Goal: Find specific page/section: Find specific page/section

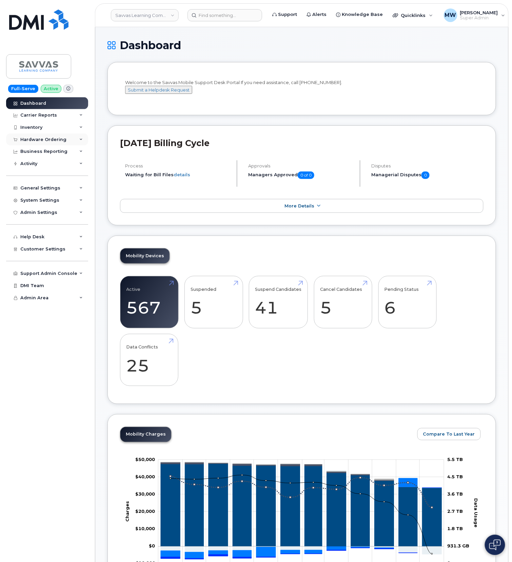
click at [53, 135] on div "Hardware Ordering" at bounding box center [47, 140] width 82 height 12
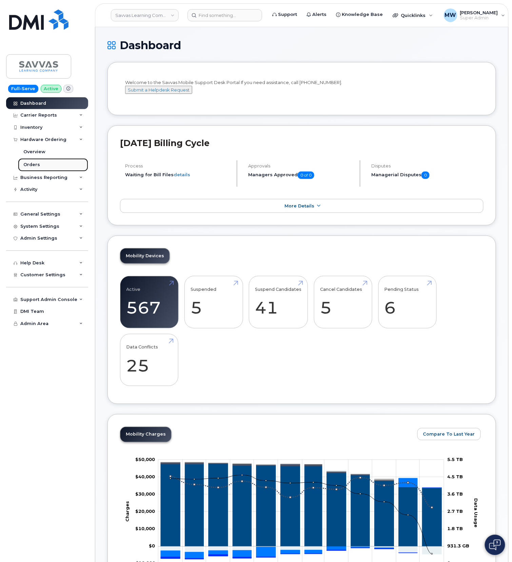
click at [36, 168] on div "Orders" at bounding box center [31, 165] width 17 height 6
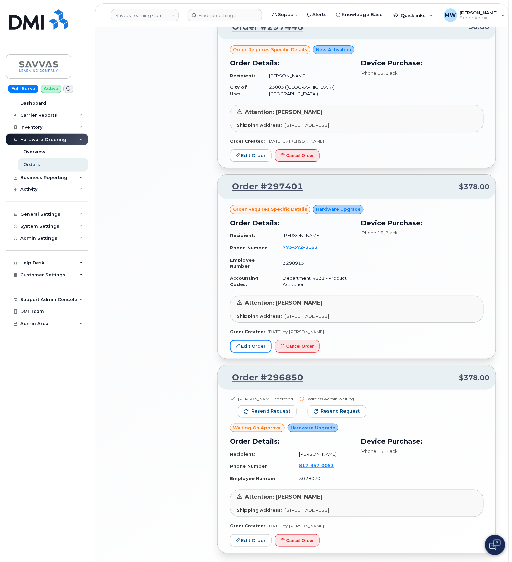
scroll to position [598, 0]
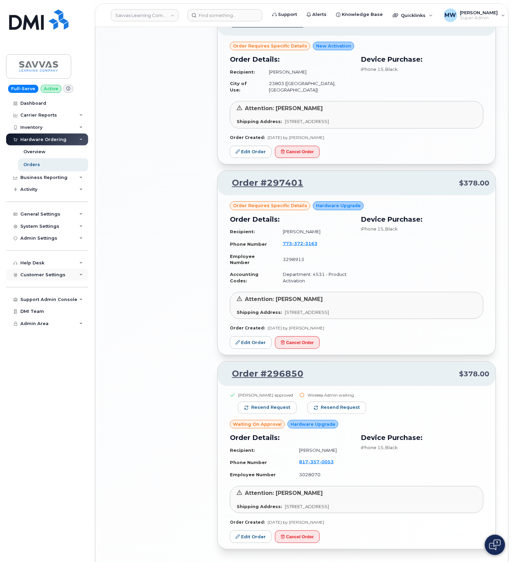
click at [41, 275] on span "Customer Settings" at bounding box center [42, 274] width 45 height 5
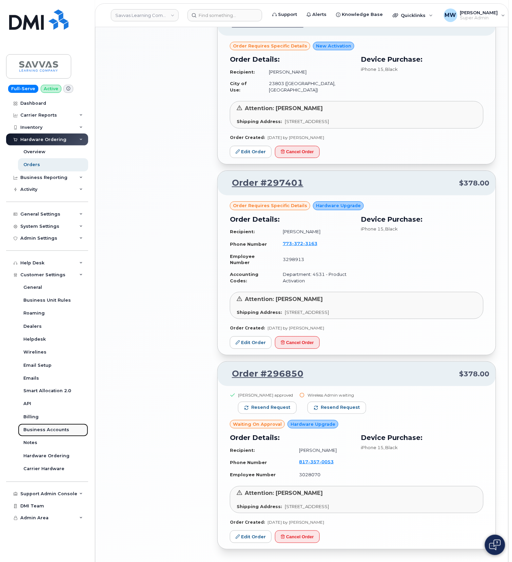
click at [58, 432] on div "Business Accounts" at bounding box center [46, 430] width 46 height 6
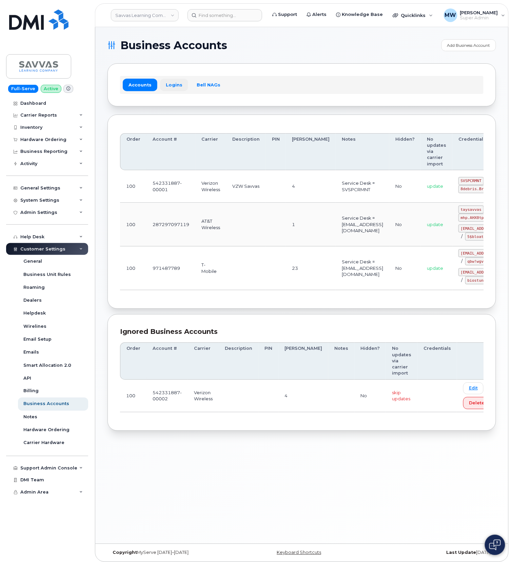
click at [180, 83] on link "Logins" at bounding box center [174, 85] width 28 height 12
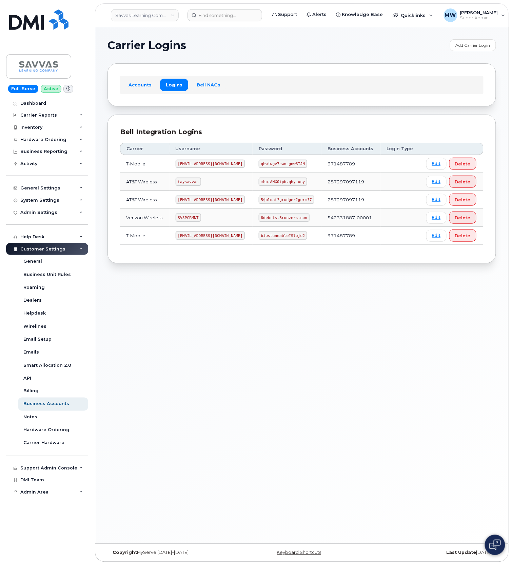
click at [193, 221] on code "SVSPCRMNT" at bounding box center [188, 218] width 25 height 8
copy code "SVSPCRMNT"
click at [264, 221] on code "8debris.Bronzers.non" at bounding box center [284, 218] width 51 height 8
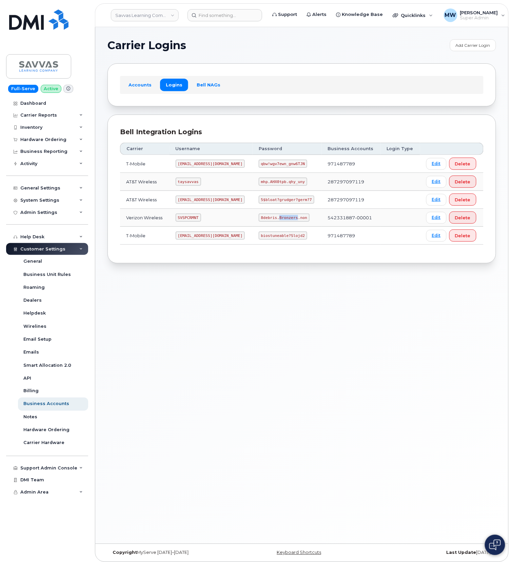
click at [263, 221] on code "8debris.Bronzers.non" at bounding box center [284, 218] width 51 height 8
copy code "8debris.Bronzers.non"
click at [248, 15] on input at bounding box center [225, 15] width 75 height 12
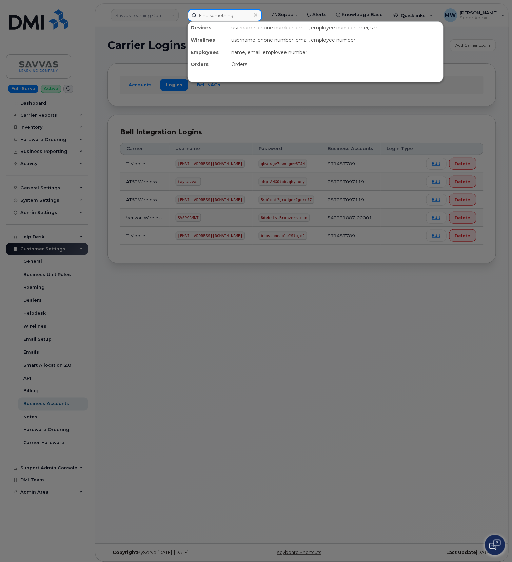
paste input "6176944180"
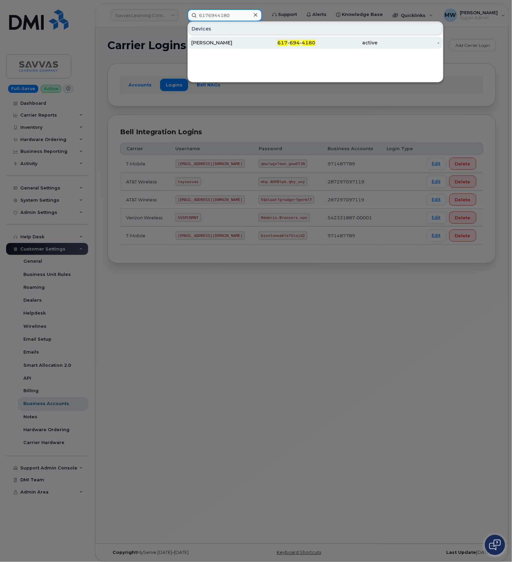
type input "6176944180"
click at [229, 41] on div "STACEY HENRY" at bounding box center [222, 42] width 62 height 7
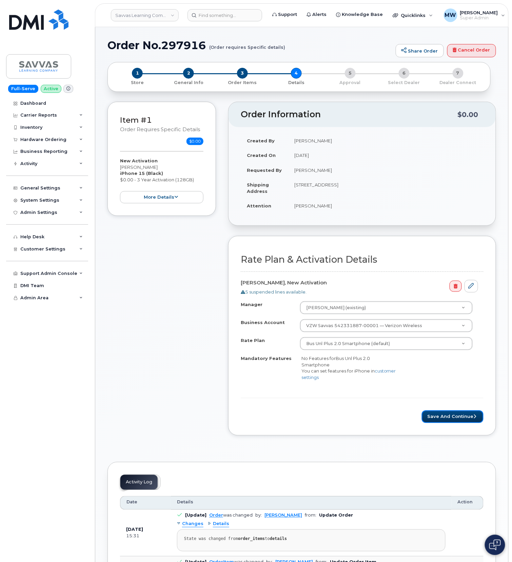
drag, startPoint x: 439, startPoint y: 414, endPoint x: 401, endPoint y: 191, distance: 226.4
click at [439, 412] on form "Rate Plan & Activation Details Elizabeth Gonzales, New Activation 5 suspended l…" at bounding box center [362, 339] width 243 height 169
drag, startPoint x: 443, startPoint y: 418, endPoint x: 454, endPoint y: 422, distance: 11.3
click at [444, 418] on button "Save and Continue" at bounding box center [453, 417] width 62 height 13
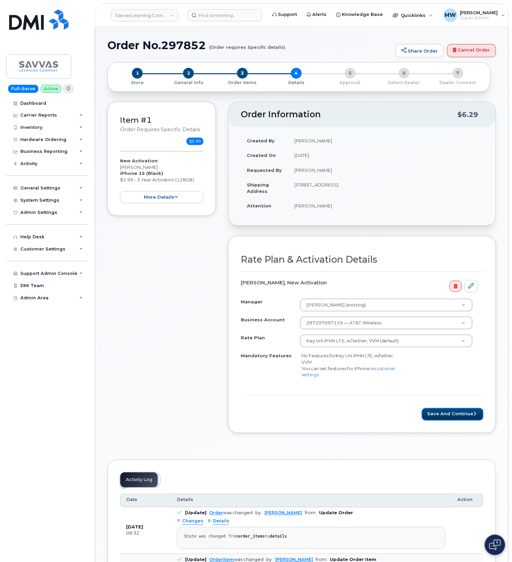
drag, startPoint x: 438, startPoint y: 412, endPoint x: 417, endPoint y: 378, distance: 40.0
click at [438, 410] on form "Rate Plan & Activation Details Melissa Bruner, New Activation Manager Geoffrey …" at bounding box center [362, 338] width 243 height 166
drag, startPoint x: 456, startPoint y: 414, endPoint x: 265, endPoint y: 60, distance: 402.1
click at [455, 411] on button "Save and Continue" at bounding box center [453, 414] width 62 height 13
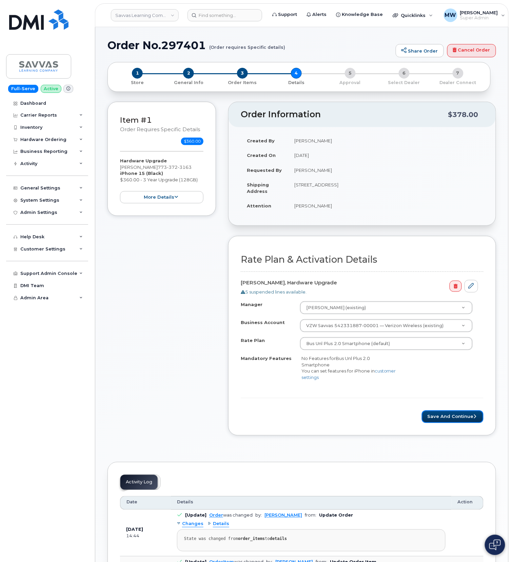
click at [429, 419] on button "Save and Continue" at bounding box center [453, 417] width 62 height 13
click at [443, 423] on button "Save and Continue" at bounding box center [453, 417] width 62 height 13
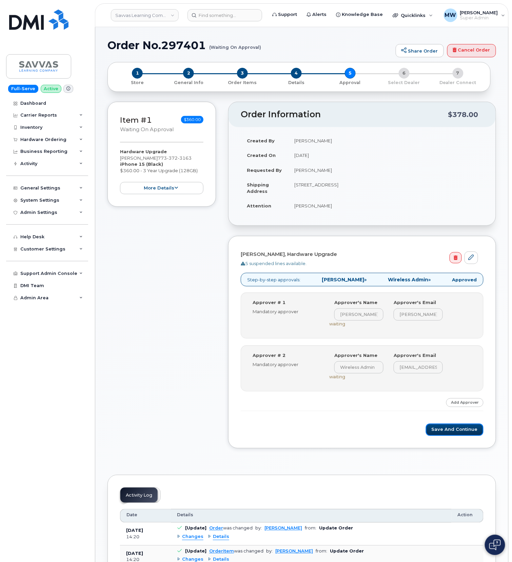
drag, startPoint x: 439, startPoint y: 429, endPoint x: 322, endPoint y: 75, distance: 372.8
click at [439, 429] on button "Save and Continue" at bounding box center [455, 430] width 58 height 13
drag, startPoint x: 450, startPoint y: 428, endPoint x: 393, endPoint y: 392, distance: 67.4
click at [450, 428] on button "Save and Continue" at bounding box center [455, 430] width 58 height 13
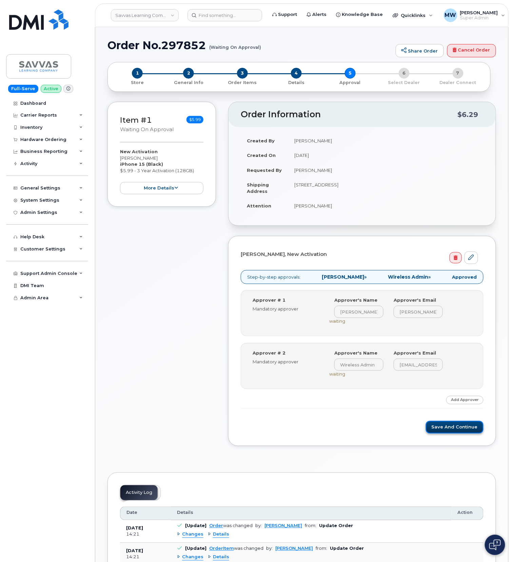
click at [459, 427] on button "Save and Continue" at bounding box center [455, 427] width 58 height 13
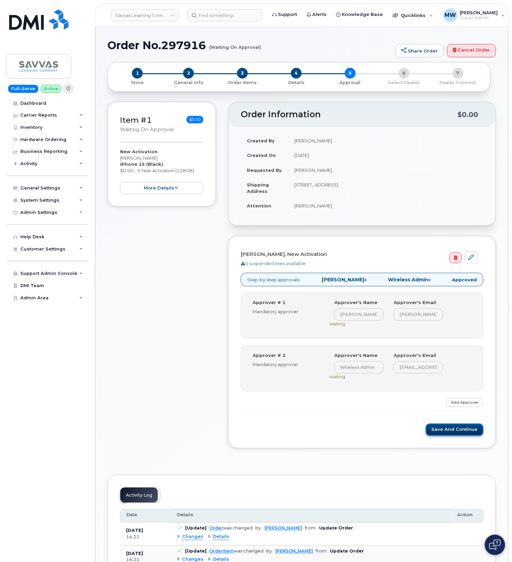
click at [459, 432] on button "Save and Continue" at bounding box center [455, 430] width 58 height 13
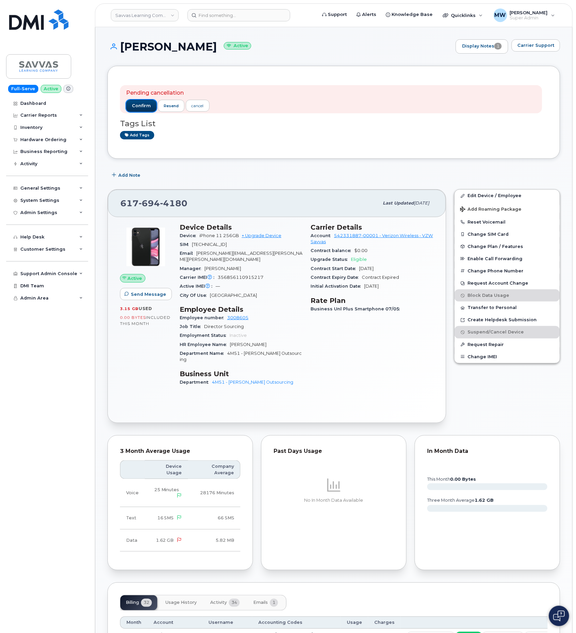
click at [136, 109] on span "confirm" at bounding box center [141, 106] width 19 height 6
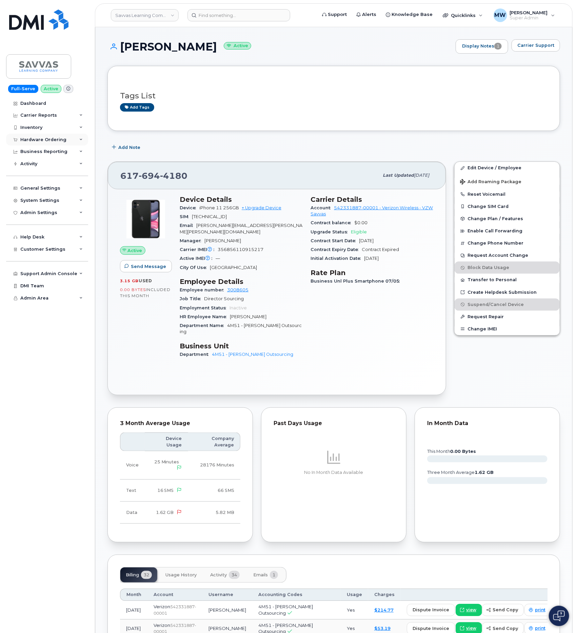
click at [48, 142] on div "Hardware Ordering" at bounding box center [43, 139] width 46 height 5
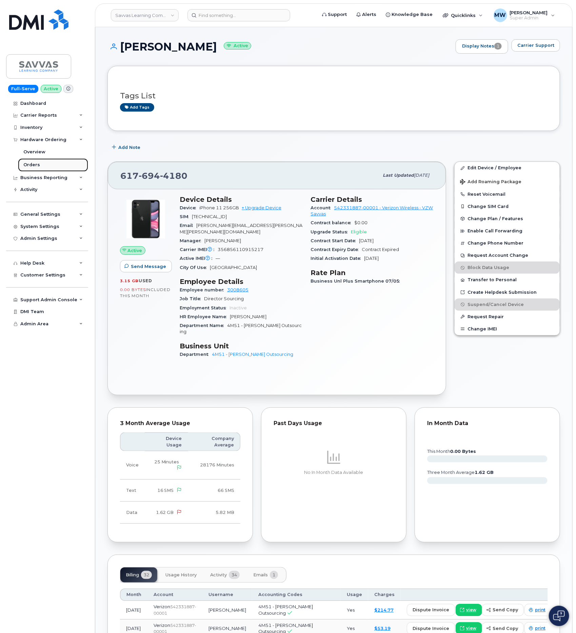
click at [36, 166] on div "Orders" at bounding box center [31, 165] width 17 height 6
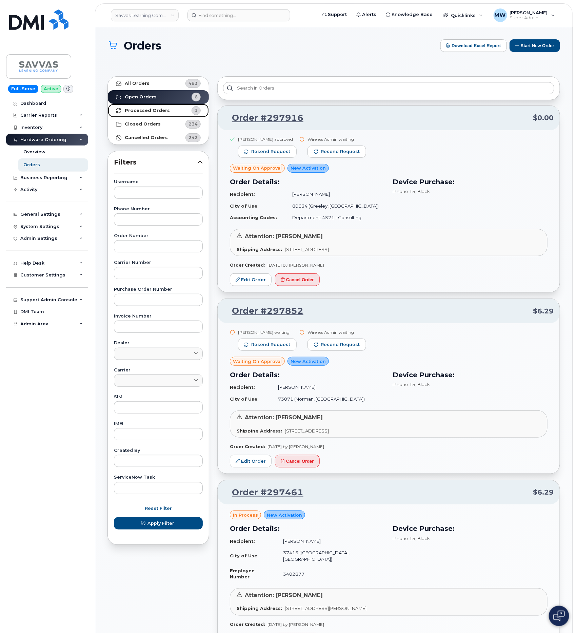
click at [156, 110] on strong "Processed Orders" at bounding box center [147, 110] width 45 height 5
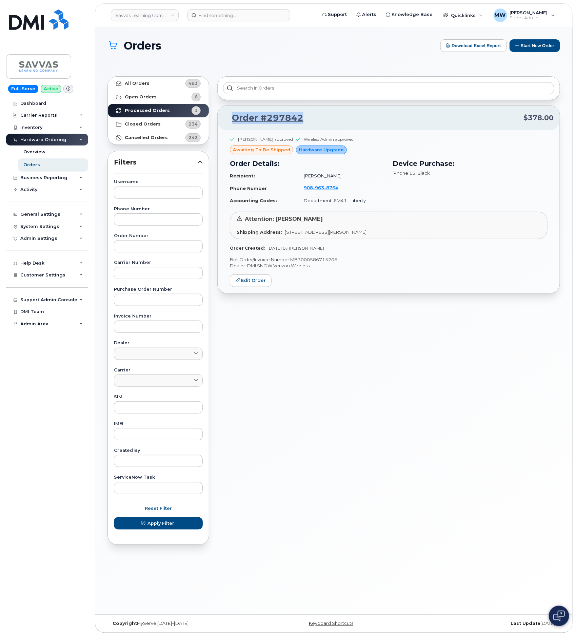
drag, startPoint x: 387, startPoint y: 119, endPoint x: 230, endPoint y: 116, distance: 156.8
click at [230, 116] on p "Order #297842 $378.00" at bounding box center [389, 118] width 330 height 12
copy link "Order #297842"
click at [165, 16] on link "Savvas Learning Company LLC" at bounding box center [145, 15] width 68 height 12
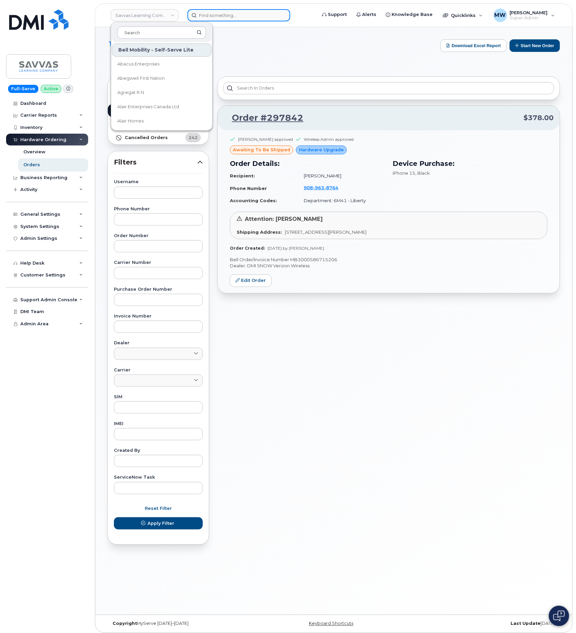
click at [260, 13] on input at bounding box center [239, 15] width 103 height 12
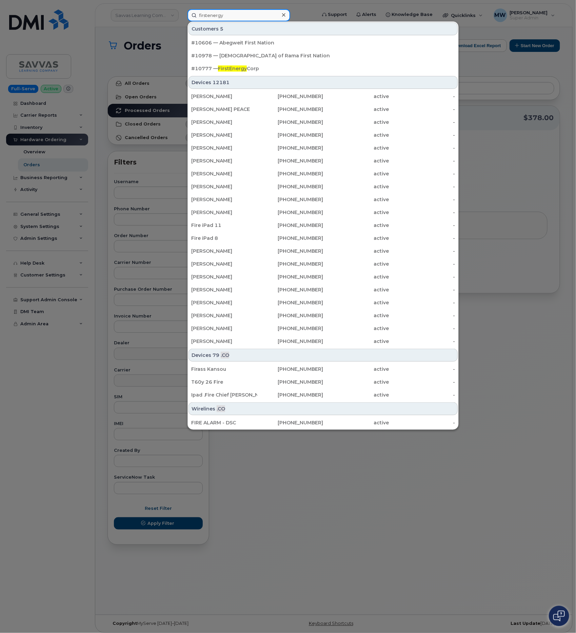
type input "firstenergy"
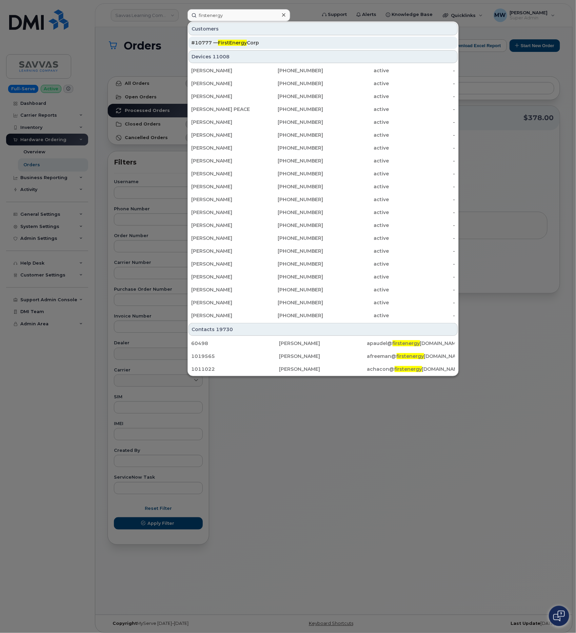
click at [245, 44] on span "FirstEnergy" at bounding box center [232, 43] width 29 height 6
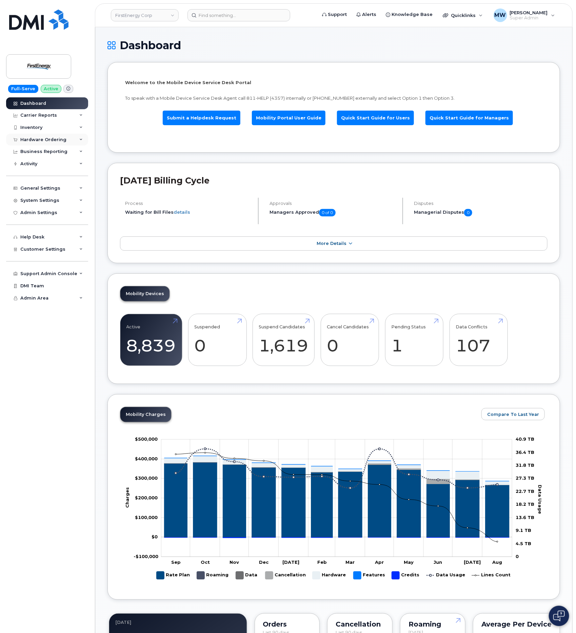
click at [45, 141] on div "Hardware Ordering" at bounding box center [43, 139] width 46 height 5
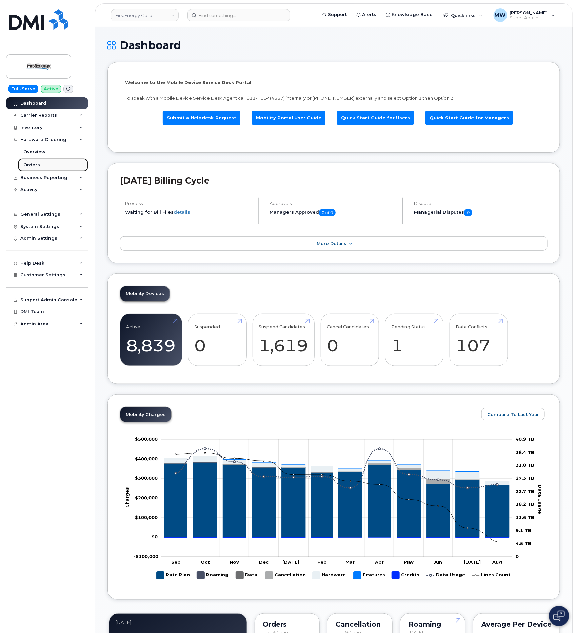
click at [41, 166] on link "Orders" at bounding box center [53, 164] width 70 height 13
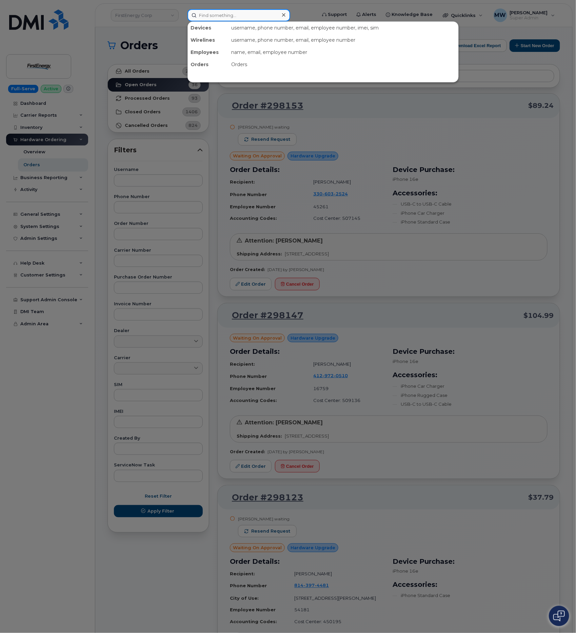
click at [227, 18] on input at bounding box center [239, 15] width 103 height 12
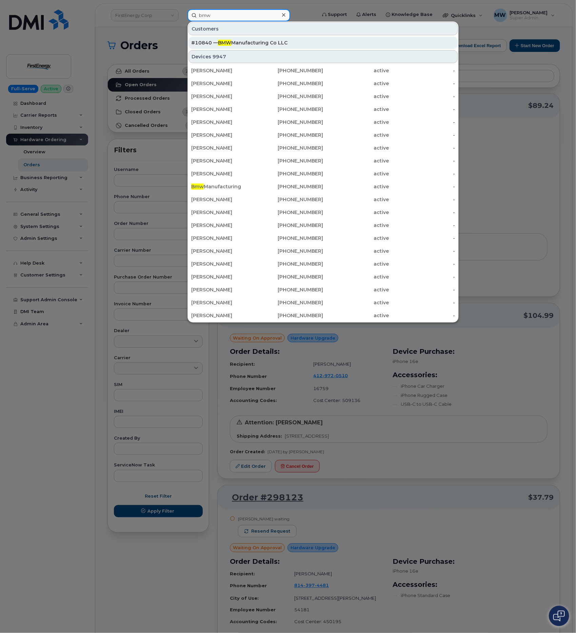
type input "bmw"
click at [227, 37] on div "#10840 — BMW Manufacturing Co LLC" at bounding box center [323, 43] width 264 height 12
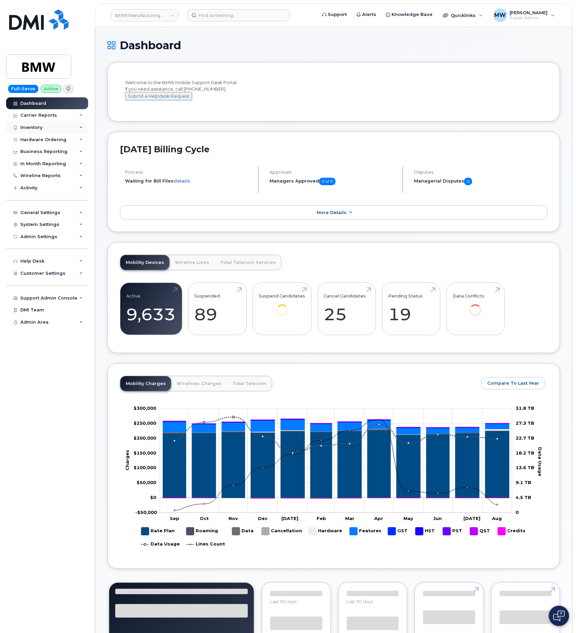
click at [41, 133] on div "Inventory" at bounding box center [47, 127] width 82 height 12
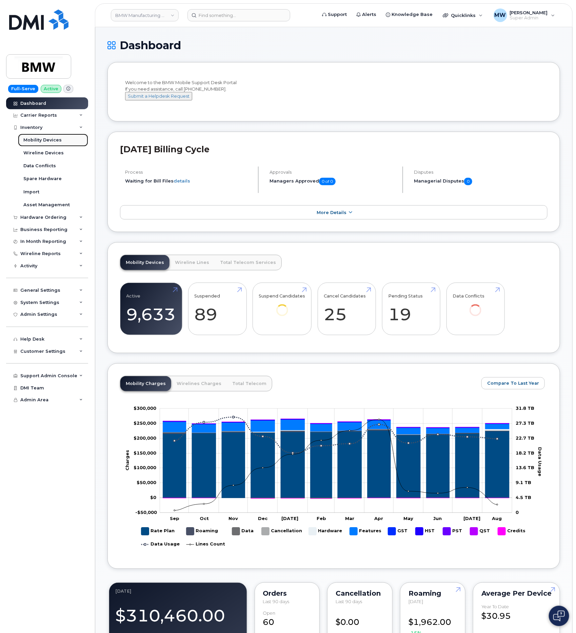
click at [40, 139] on div "Mobility Devices" at bounding box center [42, 140] width 38 height 6
click at [40, 123] on div "Inventory" at bounding box center [47, 127] width 82 height 12
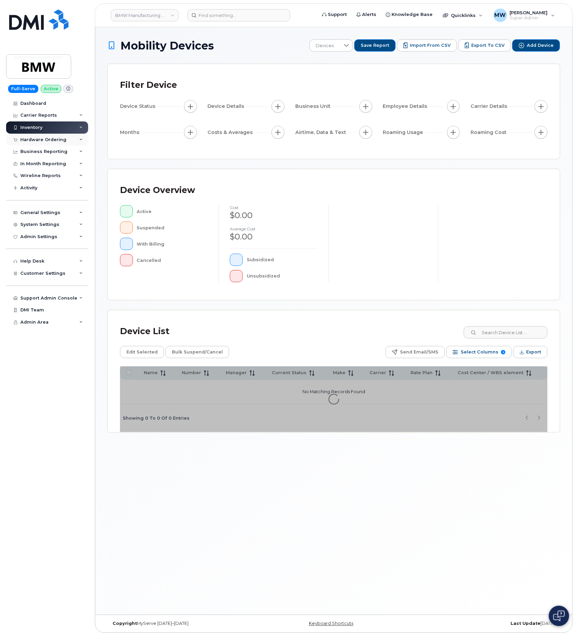
click at [37, 142] on div "Hardware Ordering" at bounding box center [43, 139] width 46 height 5
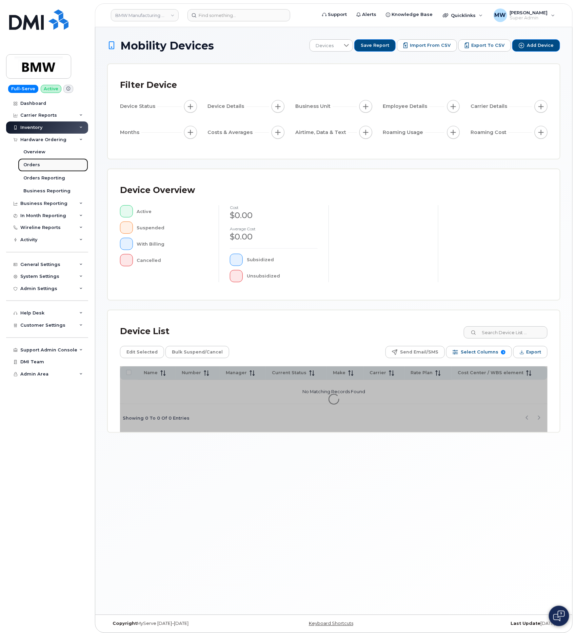
click at [30, 166] on div "Orders" at bounding box center [31, 165] width 17 height 6
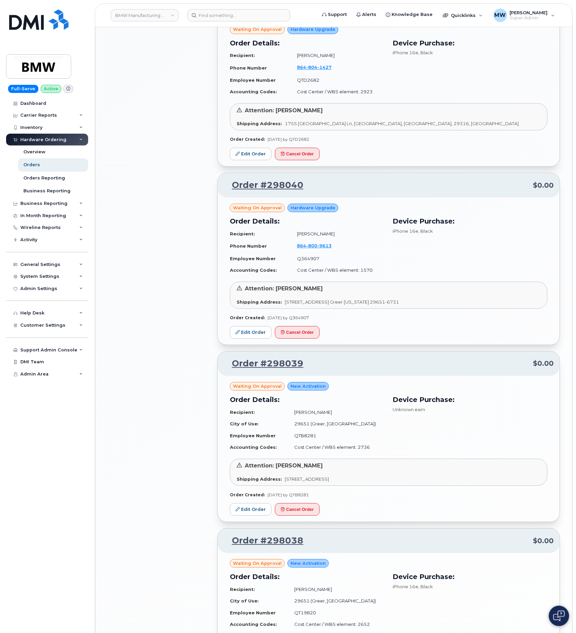
scroll to position [712, 0]
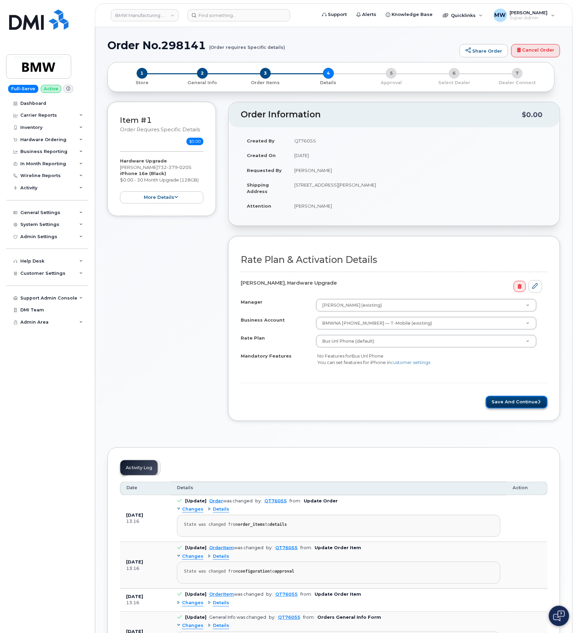
click at [511, 403] on button "Save and Continue" at bounding box center [517, 402] width 62 height 13
click at [541, 407] on button "Save and Continue" at bounding box center [517, 402] width 62 height 13
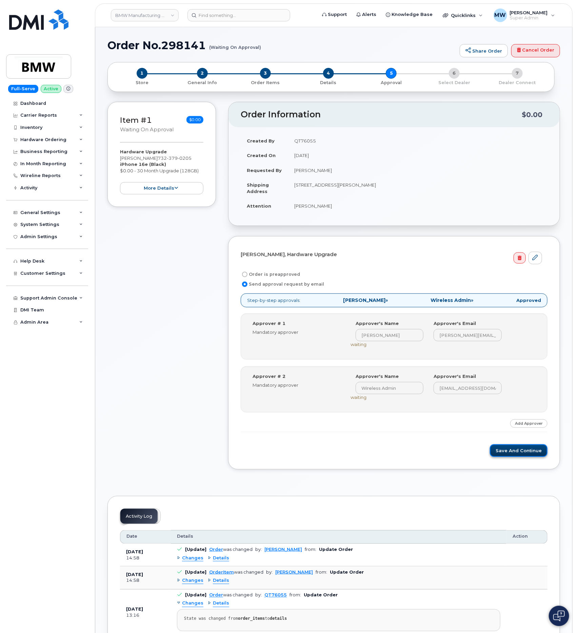
click at [512, 454] on button "Save and Continue" at bounding box center [519, 450] width 58 height 13
click at [512, 453] on button "Save and Continue" at bounding box center [519, 450] width 58 height 13
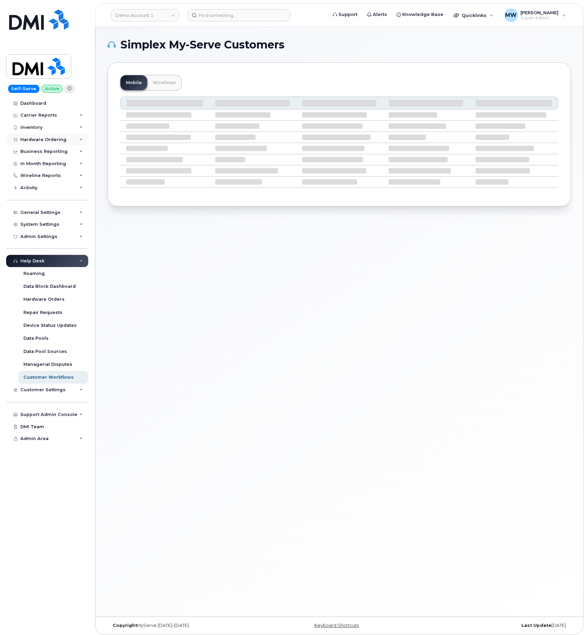
click at [35, 140] on div "Hardware Ordering" at bounding box center [43, 139] width 46 height 5
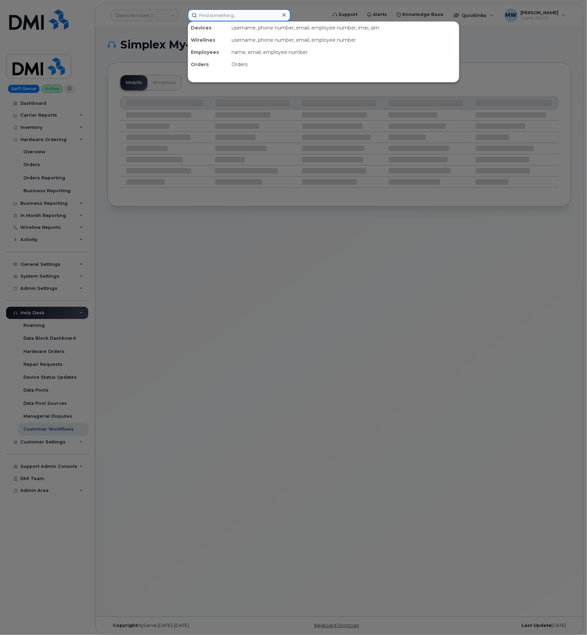
click at [212, 18] on input at bounding box center [239, 15] width 103 height 12
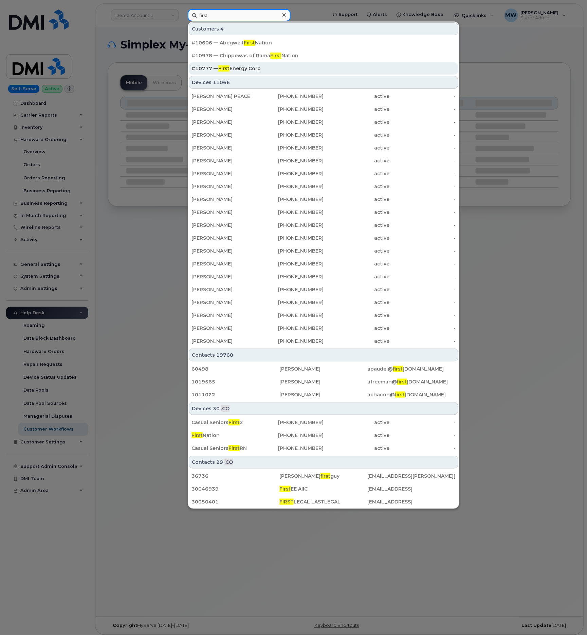
type input "first"
click at [236, 70] on div "#10777 — First Energy Corp" at bounding box center [323, 68] width 264 height 7
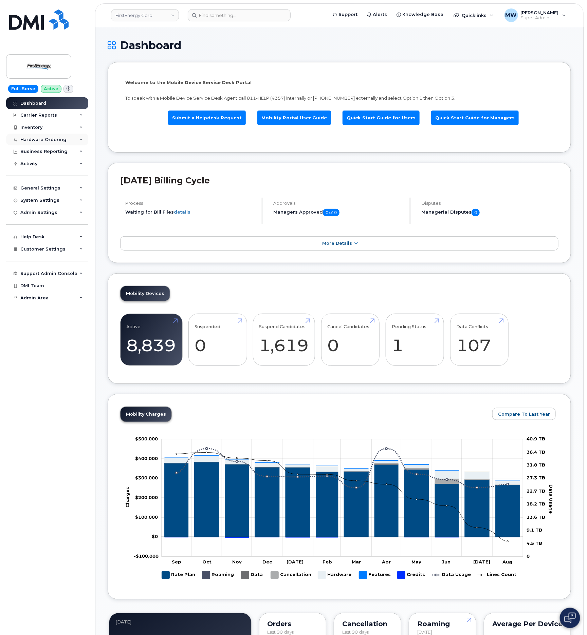
click at [32, 143] on div "Hardware Ordering" at bounding box center [47, 140] width 82 height 12
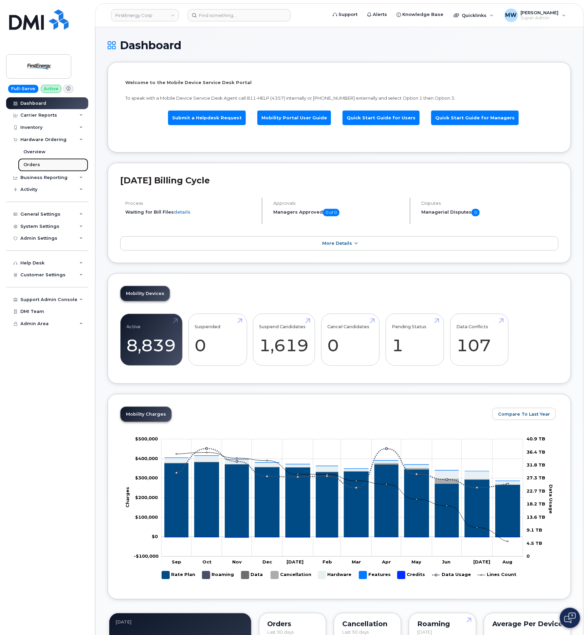
click at [30, 167] on div "Orders" at bounding box center [31, 165] width 17 height 6
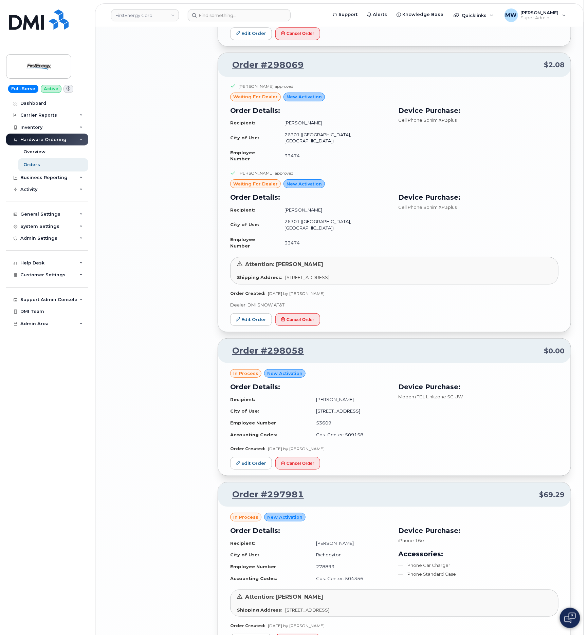
scroll to position [1168, 0]
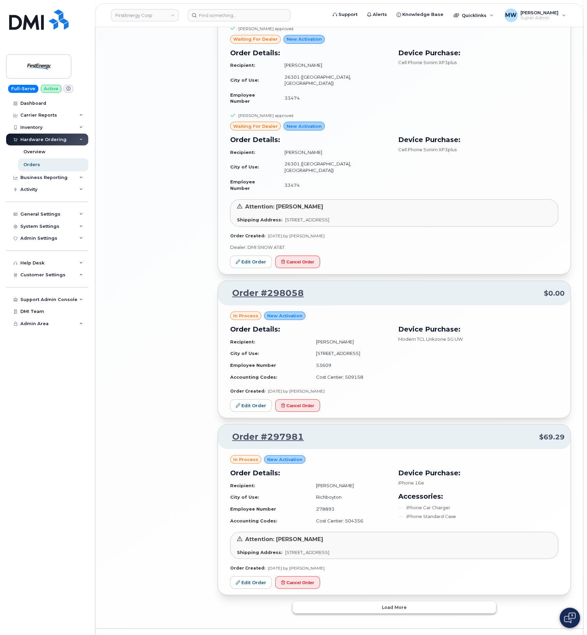
click at [375, 602] on button "Load more" at bounding box center [394, 608] width 204 height 12
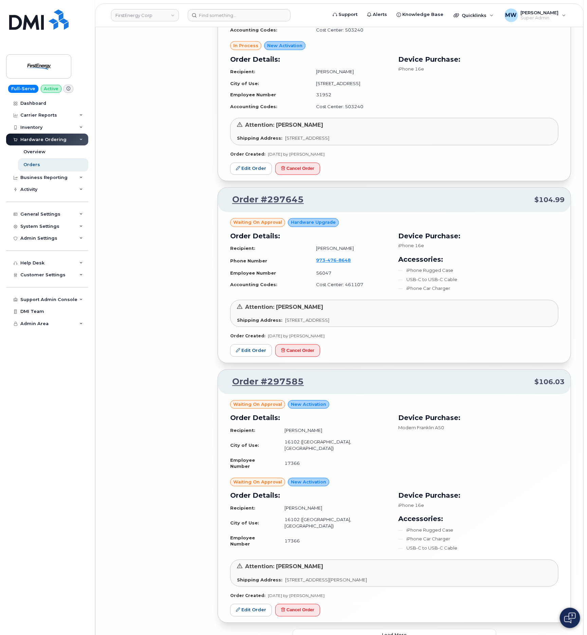
scroll to position [2865, 0]
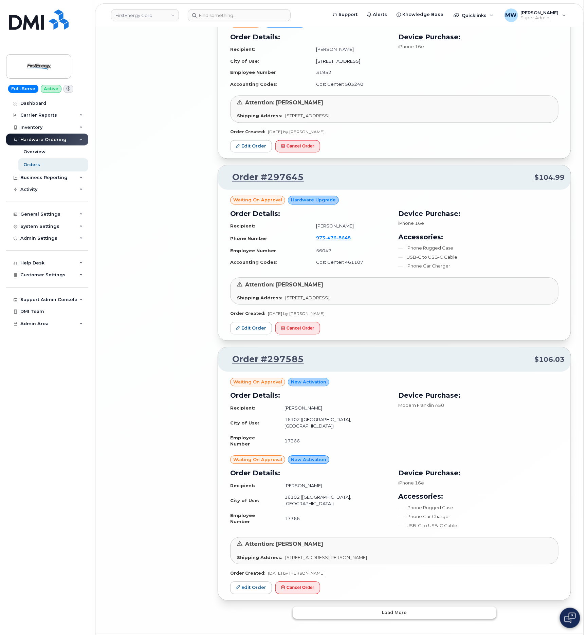
click at [410, 607] on button "Load more" at bounding box center [394, 613] width 204 height 12
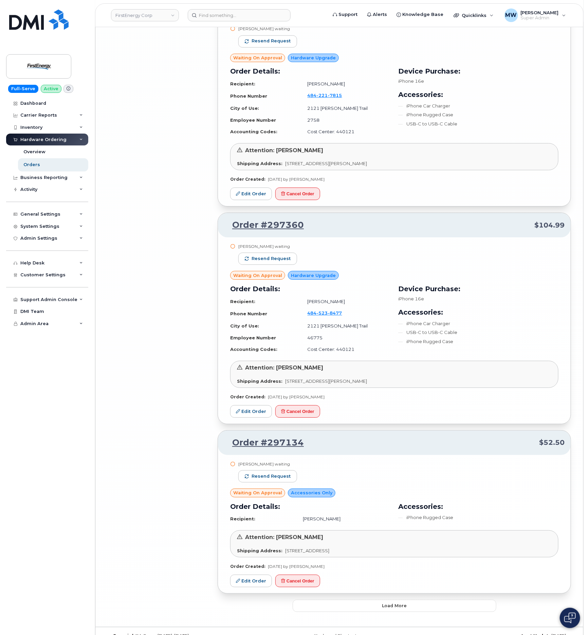
scroll to position [4416, 0]
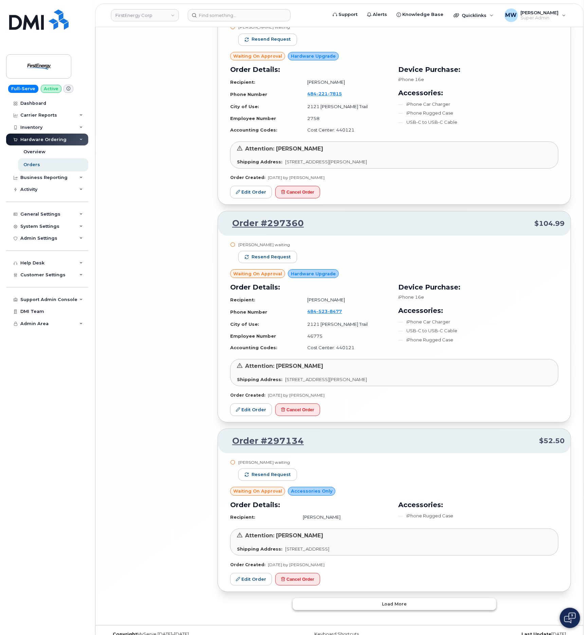
click at [357, 598] on button "Load more" at bounding box center [394, 604] width 204 height 12
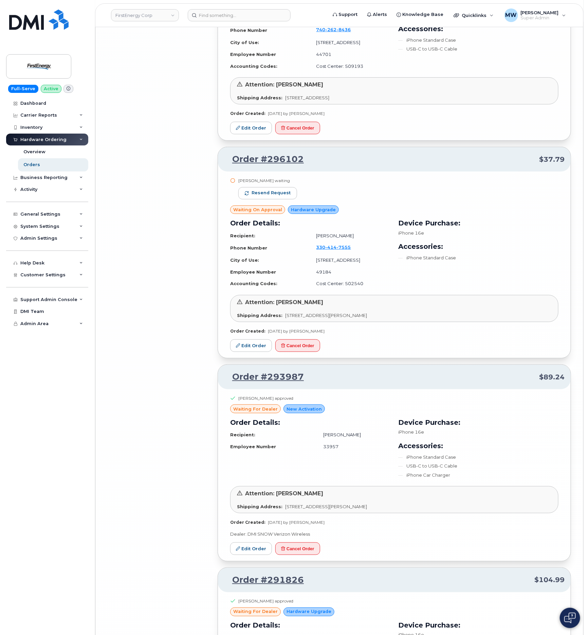
scroll to position [6055, 0]
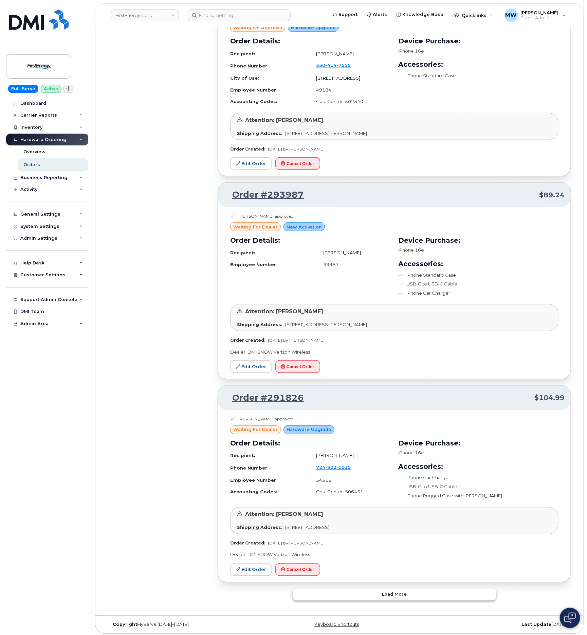
click at [338, 589] on button "Load more" at bounding box center [394, 595] width 204 height 12
